Goal: Information Seeking & Learning: Learn about a topic

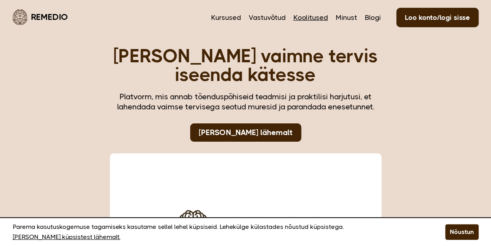
click at [313, 17] on link "Koolitused" at bounding box center [311, 17] width 35 height 10
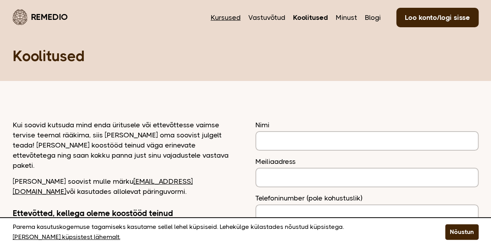
click at [232, 15] on link "Kursused" at bounding box center [226, 17] width 30 height 10
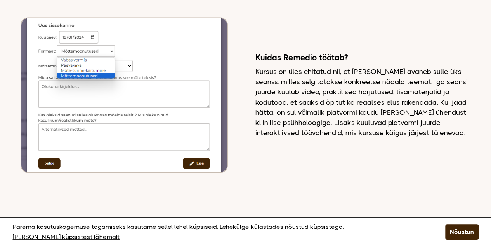
scroll to position [2108, 0]
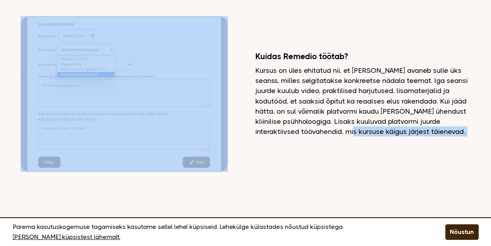
drag, startPoint x: 281, startPoint y: 90, endPoint x: 242, endPoint y: 28, distance: 73.1
click at [242, 28] on div "Kuidas Remedio töötab? Kursus on üles ehitatud nii, et [PERSON_NAME] avaneb sul…" at bounding box center [246, 93] width 466 height 155
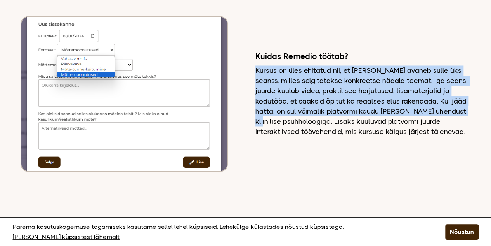
drag, startPoint x: 249, startPoint y: 27, endPoint x: 420, endPoint y: 74, distance: 177.3
click at [420, 74] on div "Kuidas Remedio töötab? Kursus on üles ehitatud nii, et igal nädalal avaneb sull…" at bounding box center [246, 93] width 466 height 155
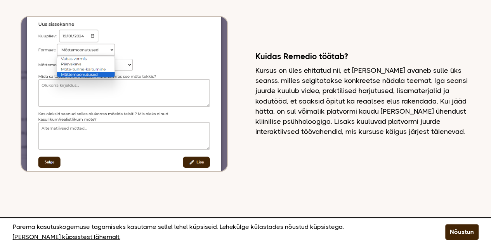
click at [401, 98] on div "Kuidas Remedio töötab? Kursus on üles ehitatud nii, et igal nädalal avaneb sull…" at bounding box center [246, 93] width 466 height 155
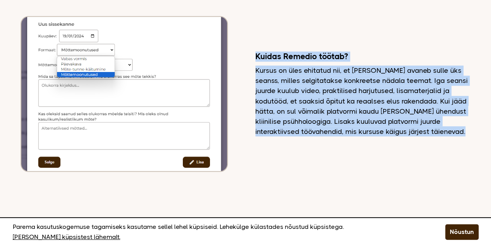
drag, startPoint x: 401, startPoint y: 98, endPoint x: 270, endPoint y: 15, distance: 154.8
click at [270, 16] on div "Kuidas Remedio töötab? Kursus on üles ehitatud nii, et igal nädalal avaneb sull…" at bounding box center [246, 93] width 466 height 155
click at [270, 51] on h2 "Kuidas Remedio töötab?" at bounding box center [367, 56] width 223 height 10
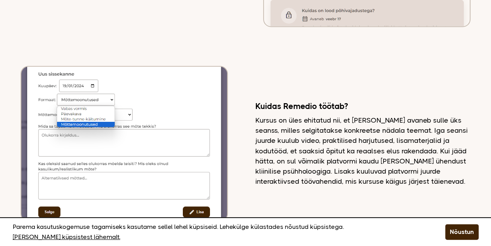
scroll to position [2058, 0]
